Goal: Task Accomplishment & Management: Use online tool/utility

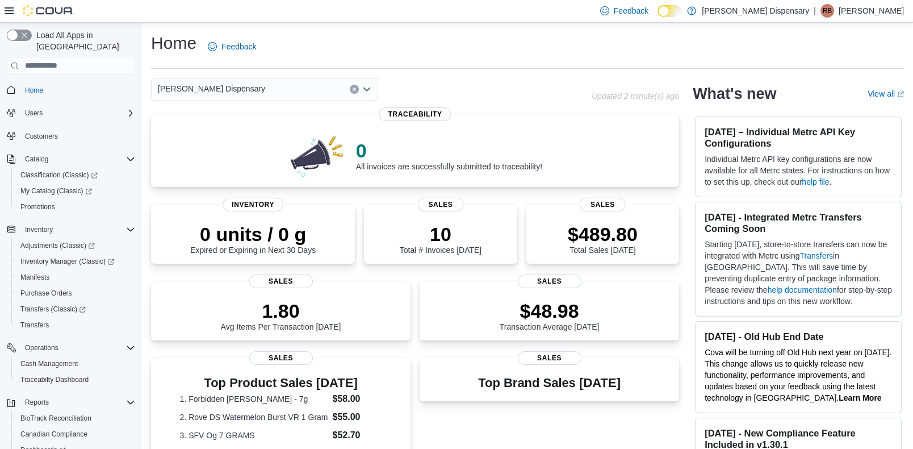
scroll to position [57, 0]
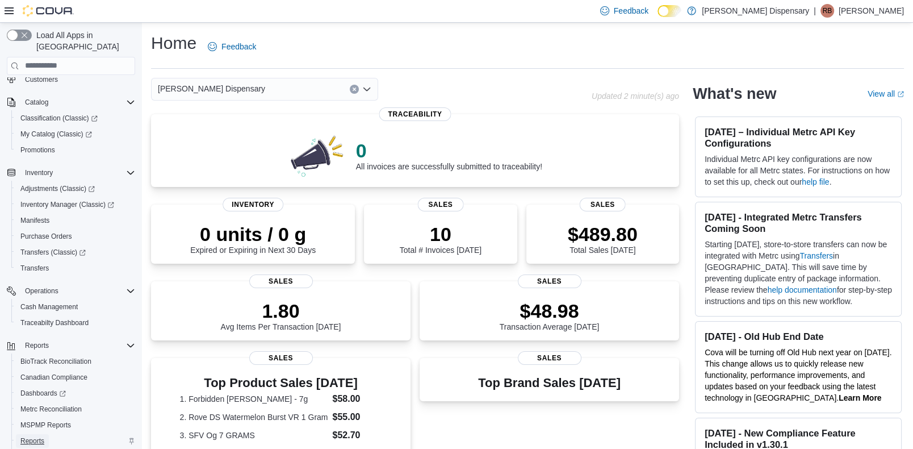
click at [31, 436] on span "Reports" at bounding box center [32, 440] width 24 height 9
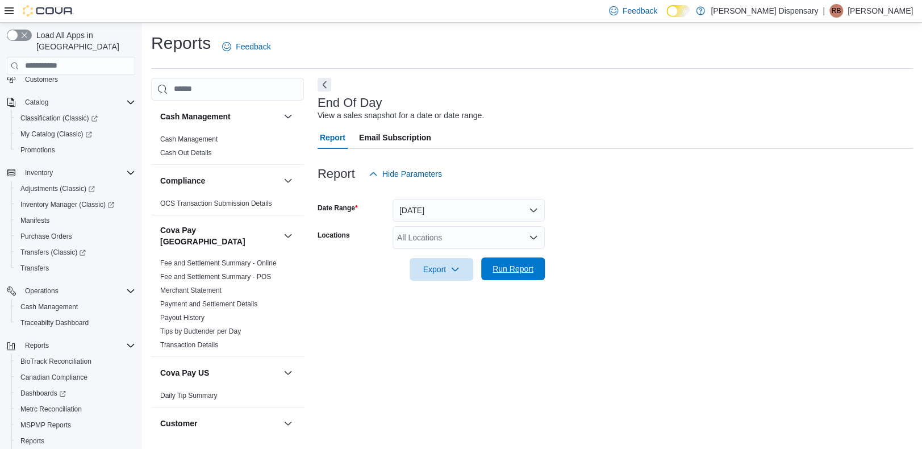
click at [525, 267] on span "Run Report" at bounding box center [512, 268] width 41 height 11
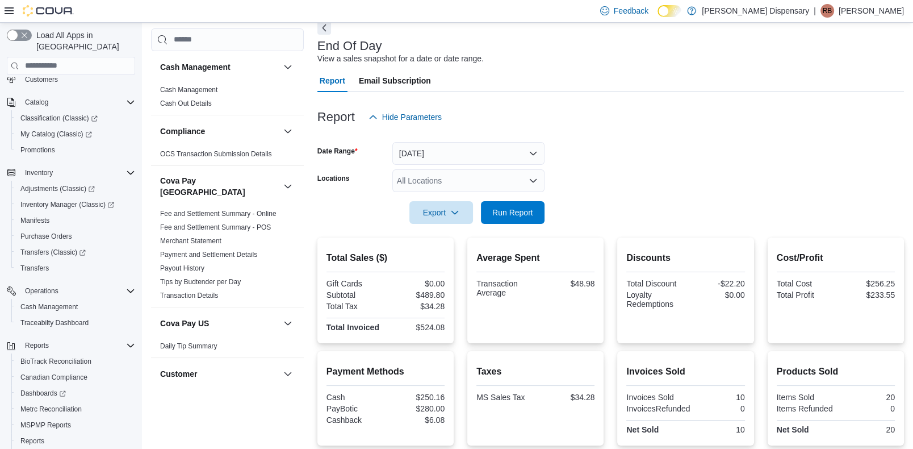
scroll to position [72, 0]
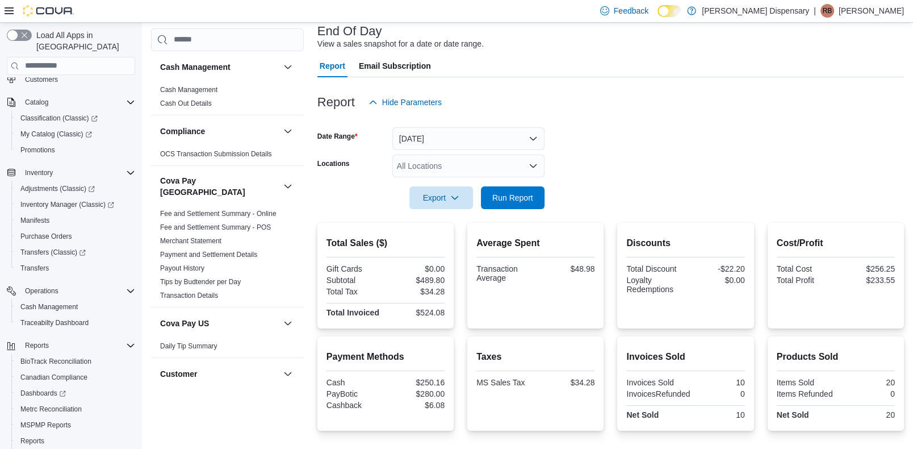
click at [722, 143] on form "Date Range [DATE] Locations All Locations Export Run Report" at bounding box center [610, 161] width 587 height 95
